Goal: Information Seeking & Learning: Understand process/instructions

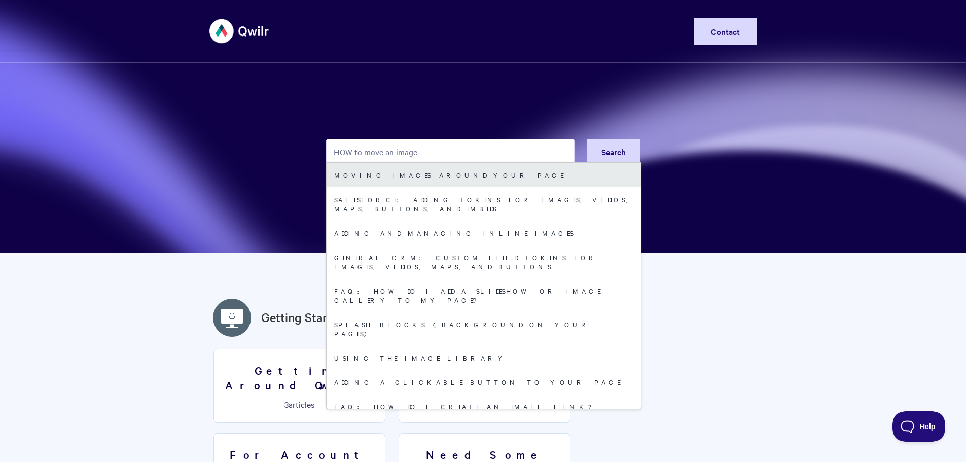
type input "HOW to move an image"
click at [390, 173] on link "Moving images around your page" at bounding box center [483, 175] width 314 height 24
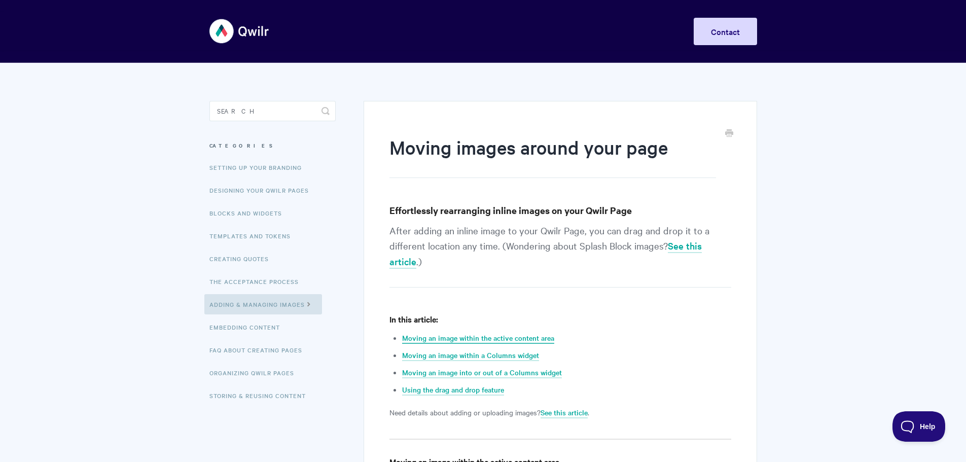
click at [465, 339] on link "Moving an image within the active content area" at bounding box center [478, 337] width 152 height 11
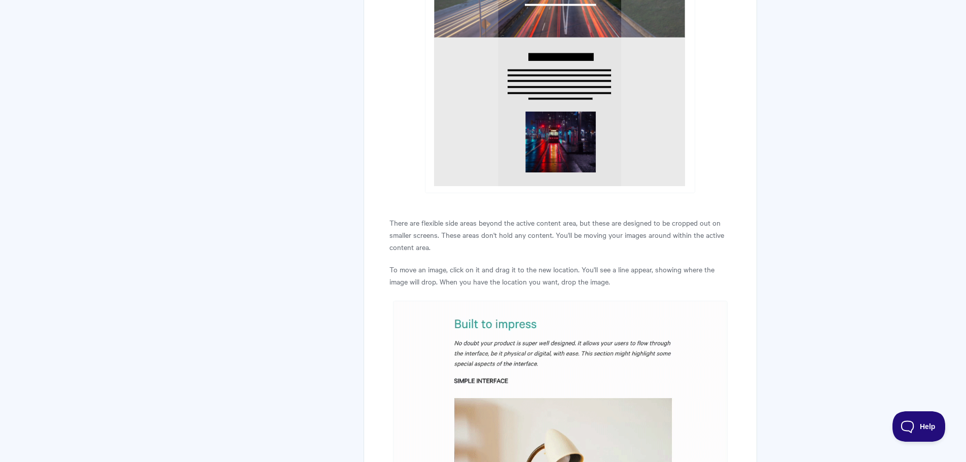
scroll to position [606, 0]
